Goal: Task Accomplishment & Management: Manage account settings

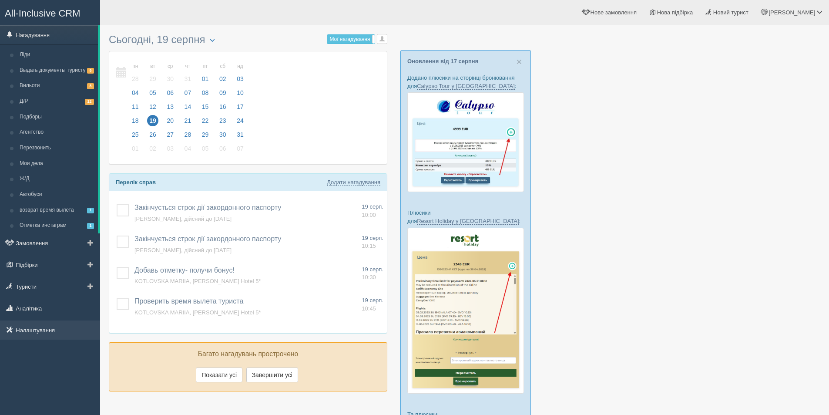
click at [32, 332] on link "Налаштування" at bounding box center [50, 329] width 100 height 19
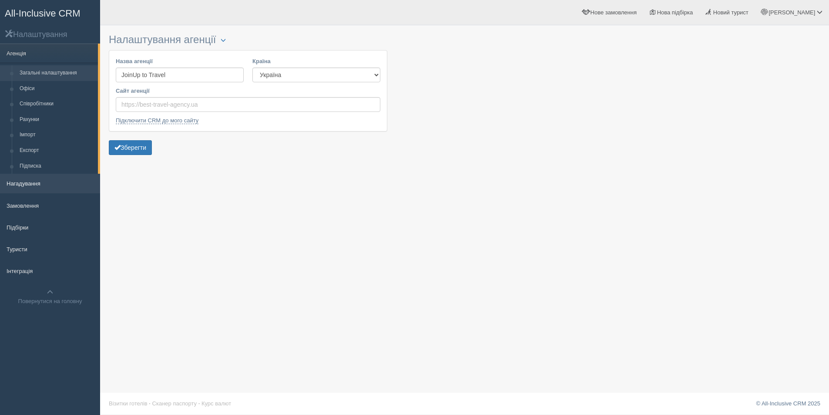
click at [29, 174] on link "Нагадування" at bounding box center [50, 183] width 100 height 19
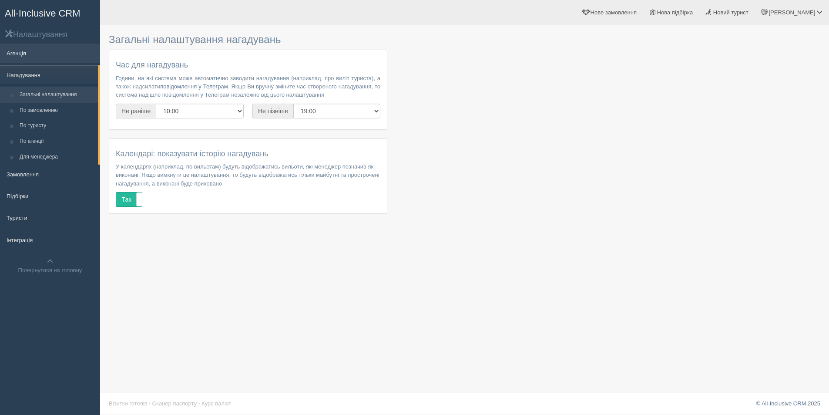
click at [27, 54] on link "Агенція" at bounding box center [50, 53] width 100 height 19
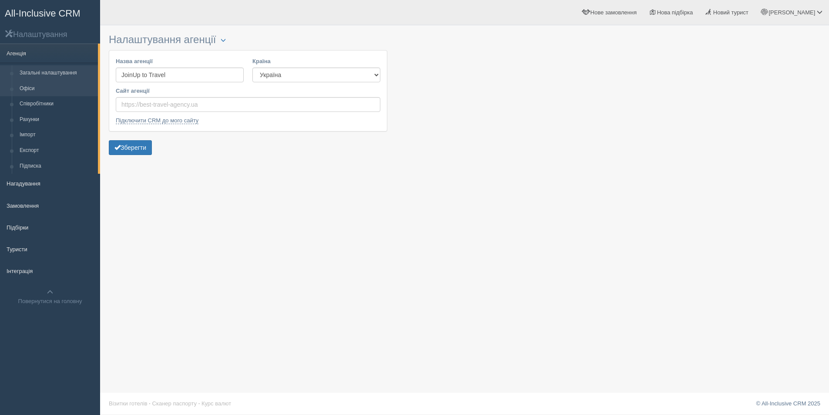
click at [50, 87] on link "Офіси" at bounding box center [57, 89] width 82 height 16
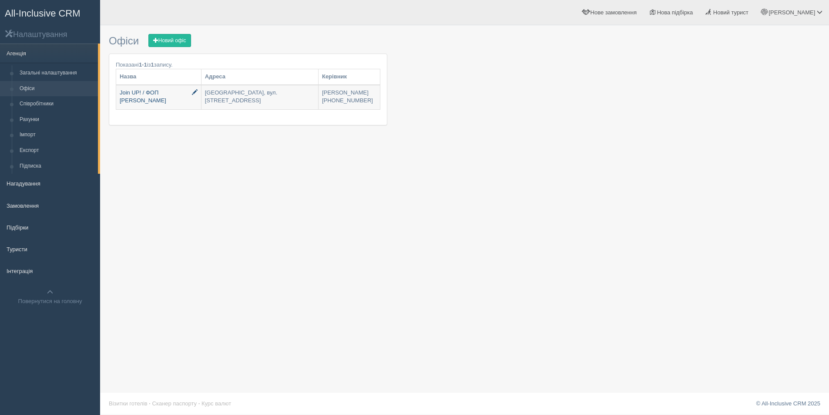
click at [185, 102] on link "Join UP! / ФОП [PERSON_NAME]" at bounding box center [158, 97] width 85 height 24
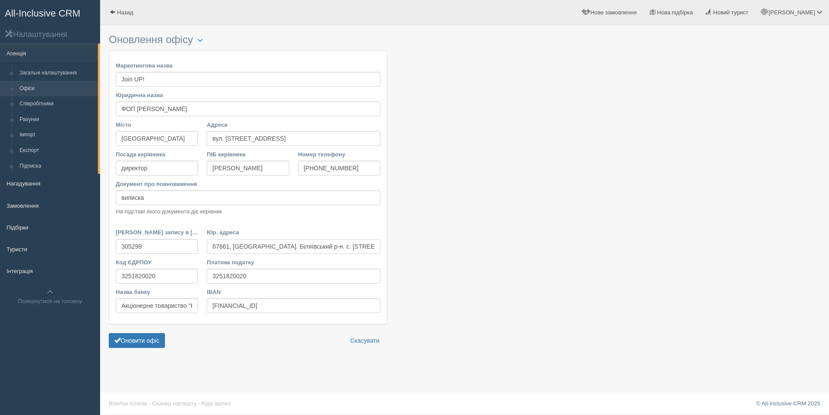
click at [246, 249] on input "67661, [GEOGRAPHIC_DATA]. Біляївський р-н. с. [STREET_ADDRESS] 62" at bounding box center [294, 246] width 174 height 15
drag, startPoint x: 214, startPoint y: 109, endPoint x: 84, endPoint y: 109, distance: 129.7
click at [84, 109] on div "All-Inclusive CRM Налаштування Агенція Загальні налаштування Офіси Співробітник…" at bounding box center [414, 207] width 829 height 414
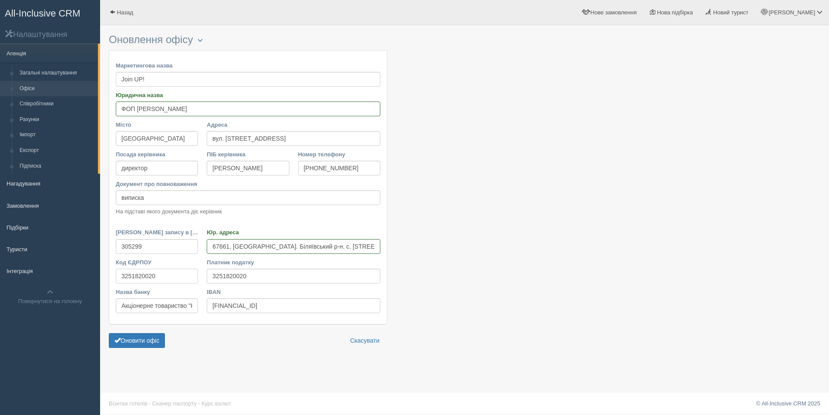
click at [161, 270] on input "3251820020" at bounding box center [157, 276] width 82 height 15
drag, startPoint x: 172, startPoint y: 278, endPoint x: 113, endPoint y: 278, distance: 59.2
click at [113, 278] on div "Код ЄДРПОУ 3251820020" at bounding box center [156, 273] width 91 height 30
